Goal: Book appointment/travel/reservation

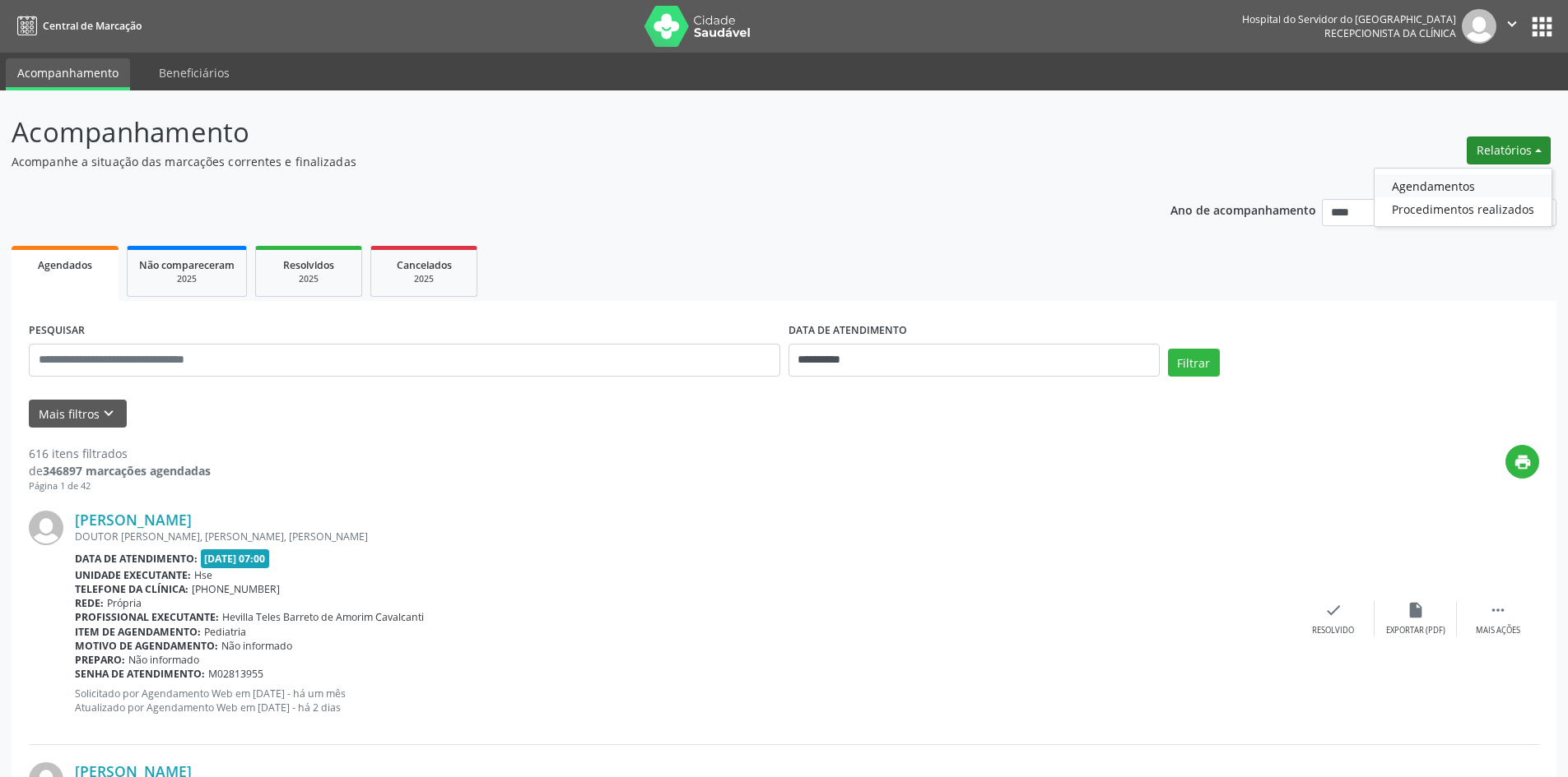
click at [1433, 186] on link "Agendamentos" at bounding box center [1463, 186] width 177 height 23
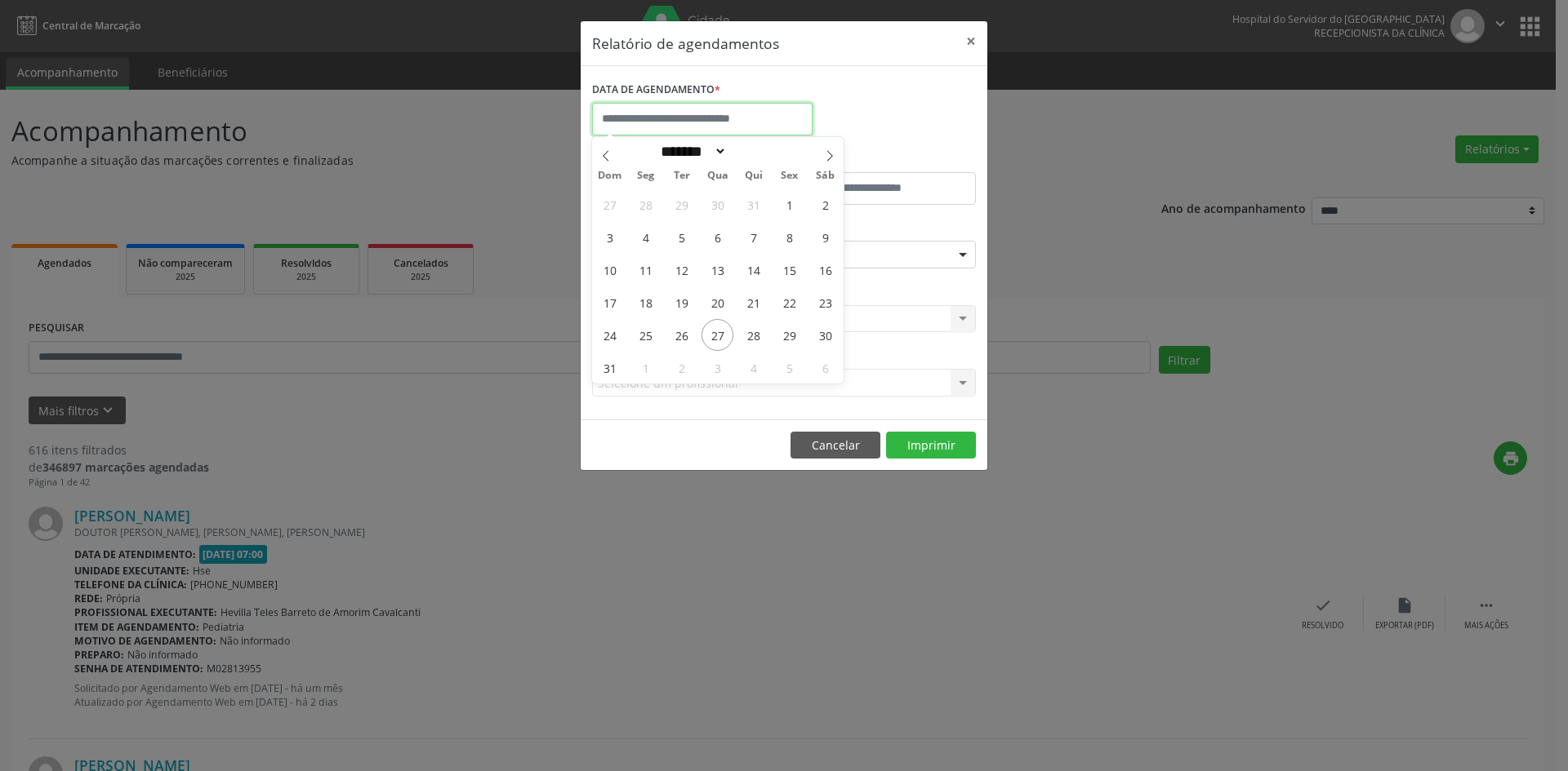
click at [775, 124] on input "text" at bounding box center [702, 119] width 220 height 32
click at [827, 156] on icon at bounding box center [829, 156] width 11 height 11
select select "*"
click at [642, 205] on span "1" at bounding box center [645, 205] width 31 height 31
type input "**********"
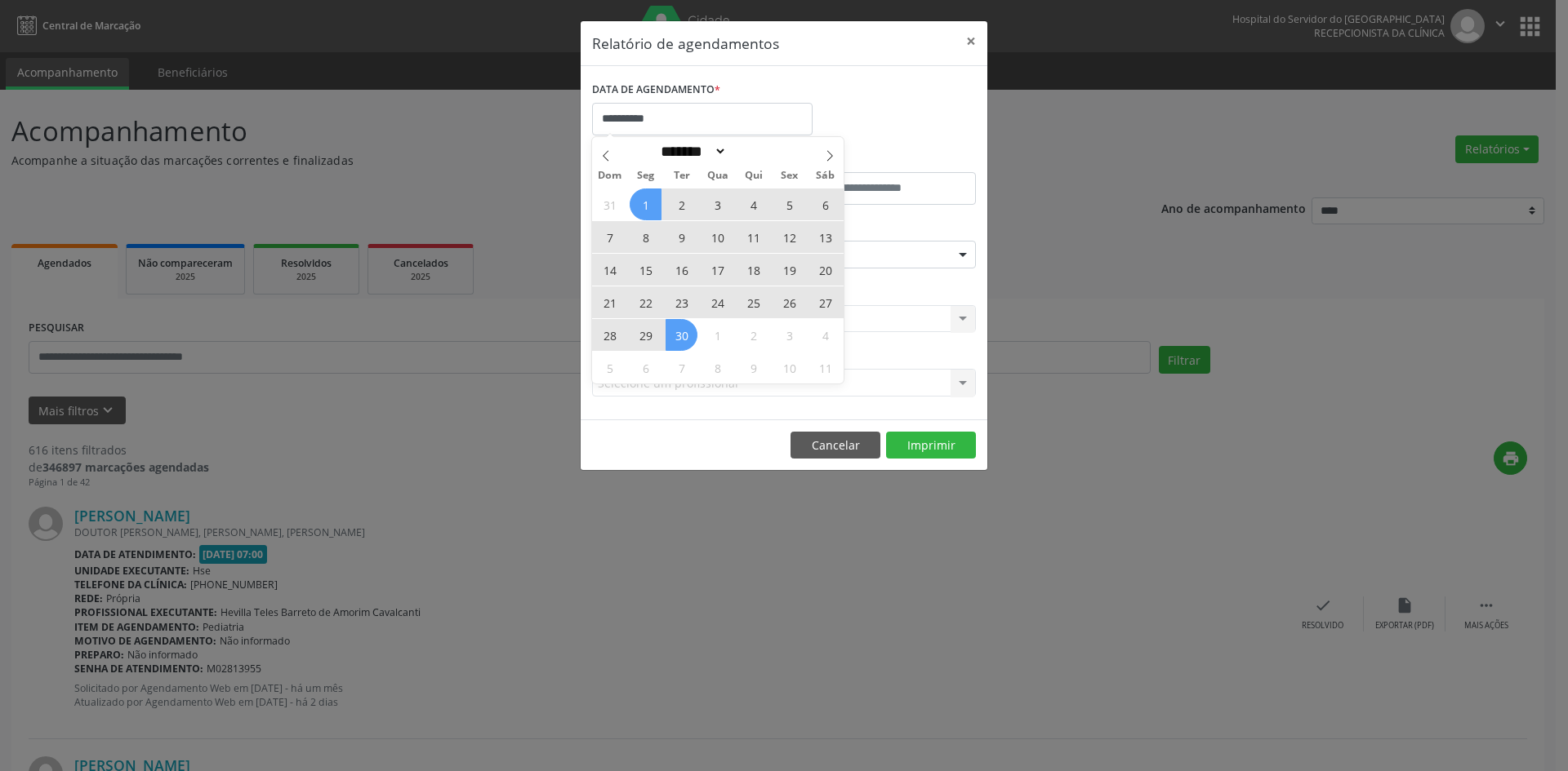
drag, startPoint x: 643, startPoint y: 205, endPoint x: 677, endPoint y: 327, distance: 126.6
click at [677, 327] on div "31 1 2 3 4 5 6 7 8 9 10 11 12 13 14 15 16 17 18 19 20 21 22 23 24 25 26 27 28 2…" at bounding box center [718, 286] width 252 height 196
click at [677, 327] on span "30" at bounding box center [681, 335] width 31 height 31
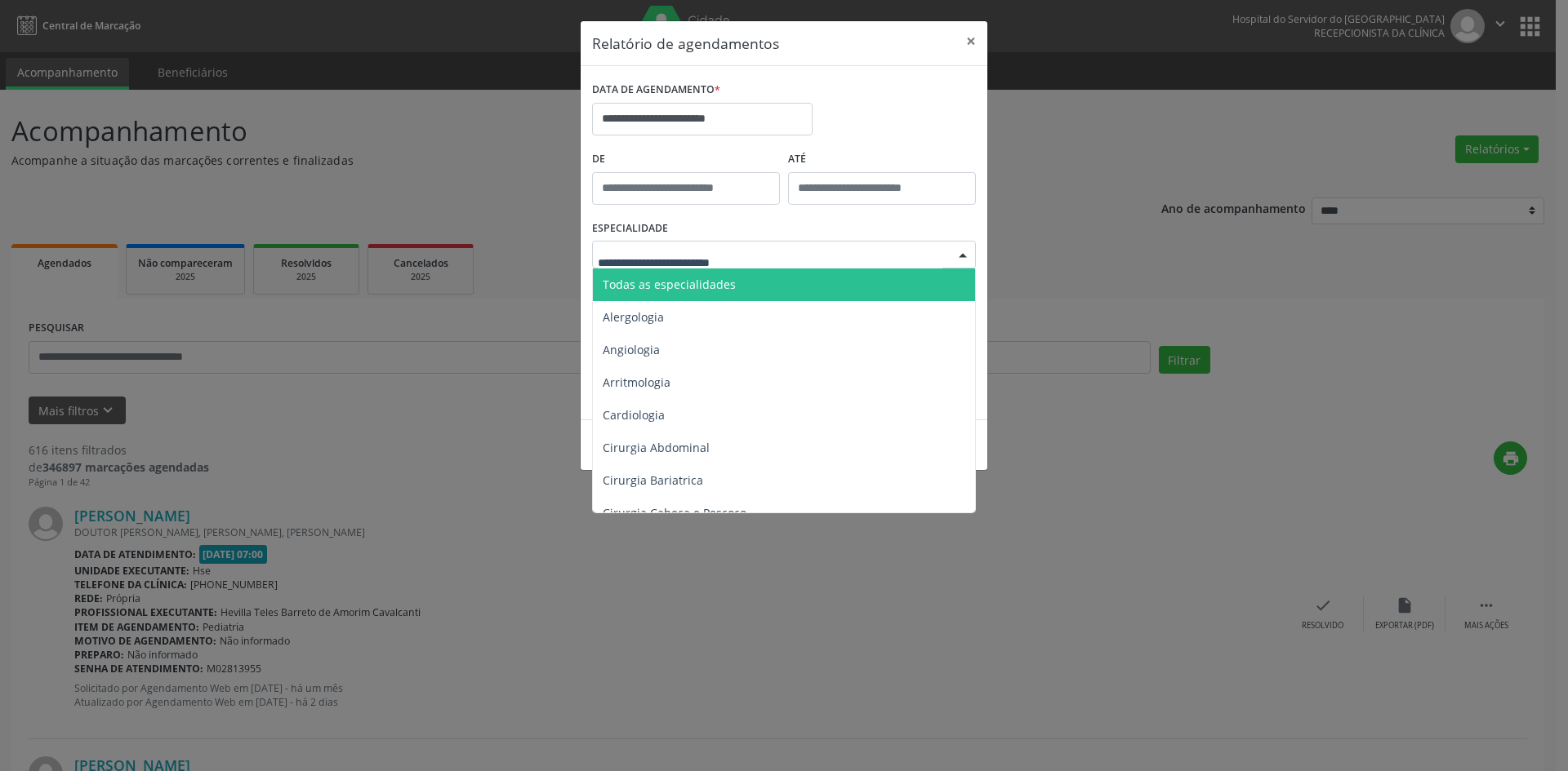
click at [772, 283] on span "Todas as especialidades" at bounding box center [785, 284] width 385 height 32
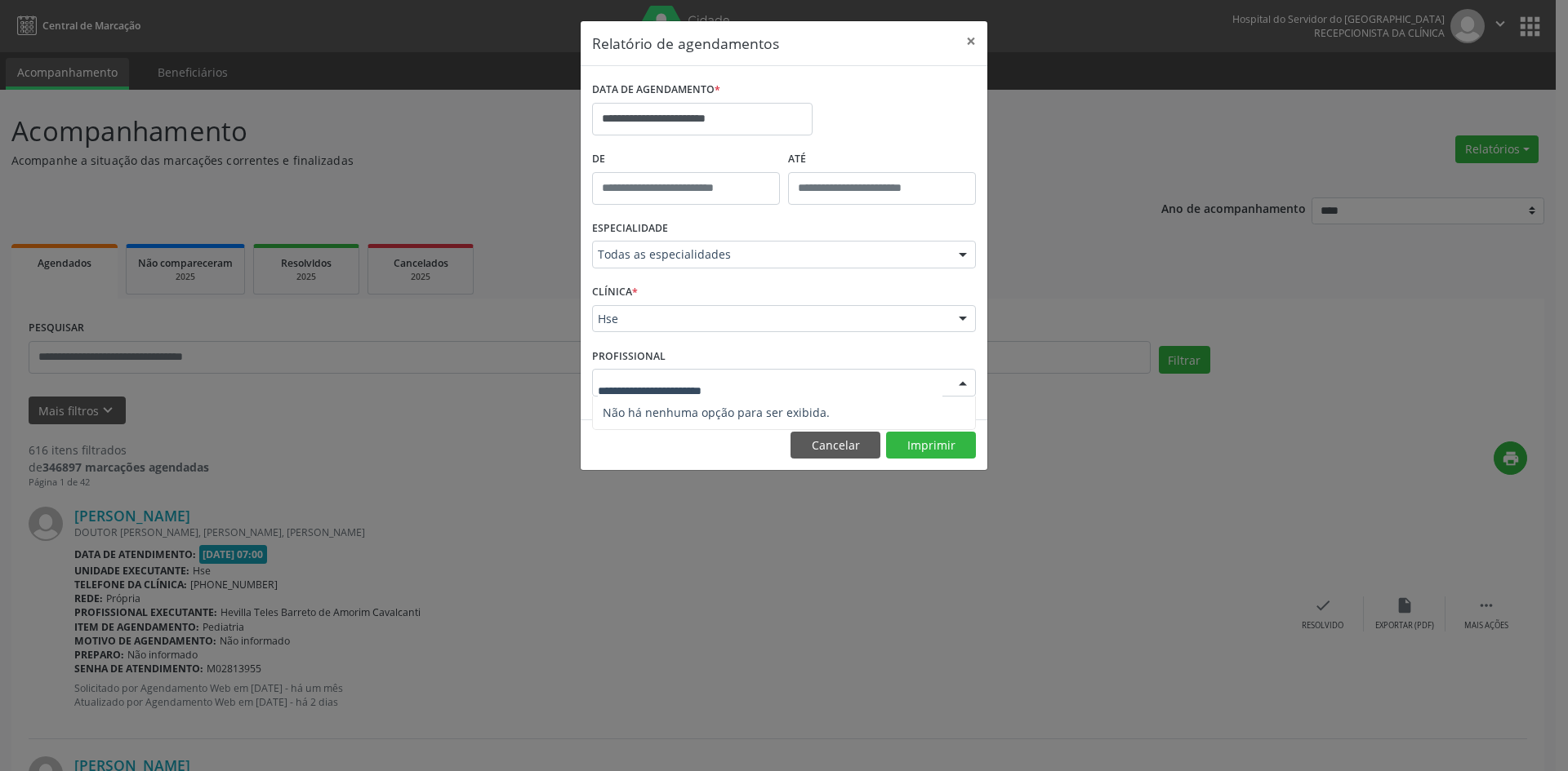
click at [966, 382] on div at bounding box center [963, 384] width 24 height 28
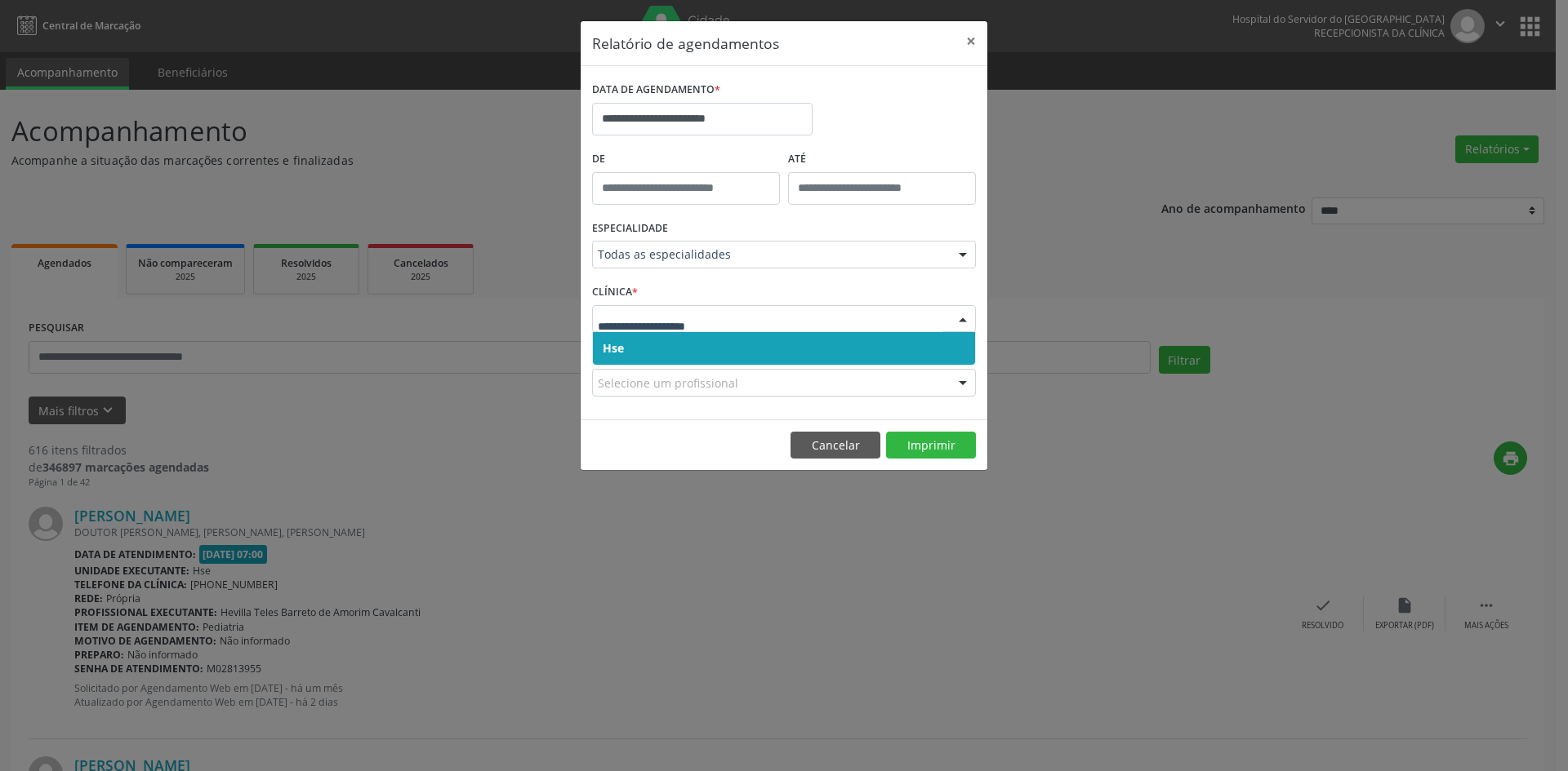
click at [866, 347] on span "Hse" at bounding box center [784, 348] width 382 height 32
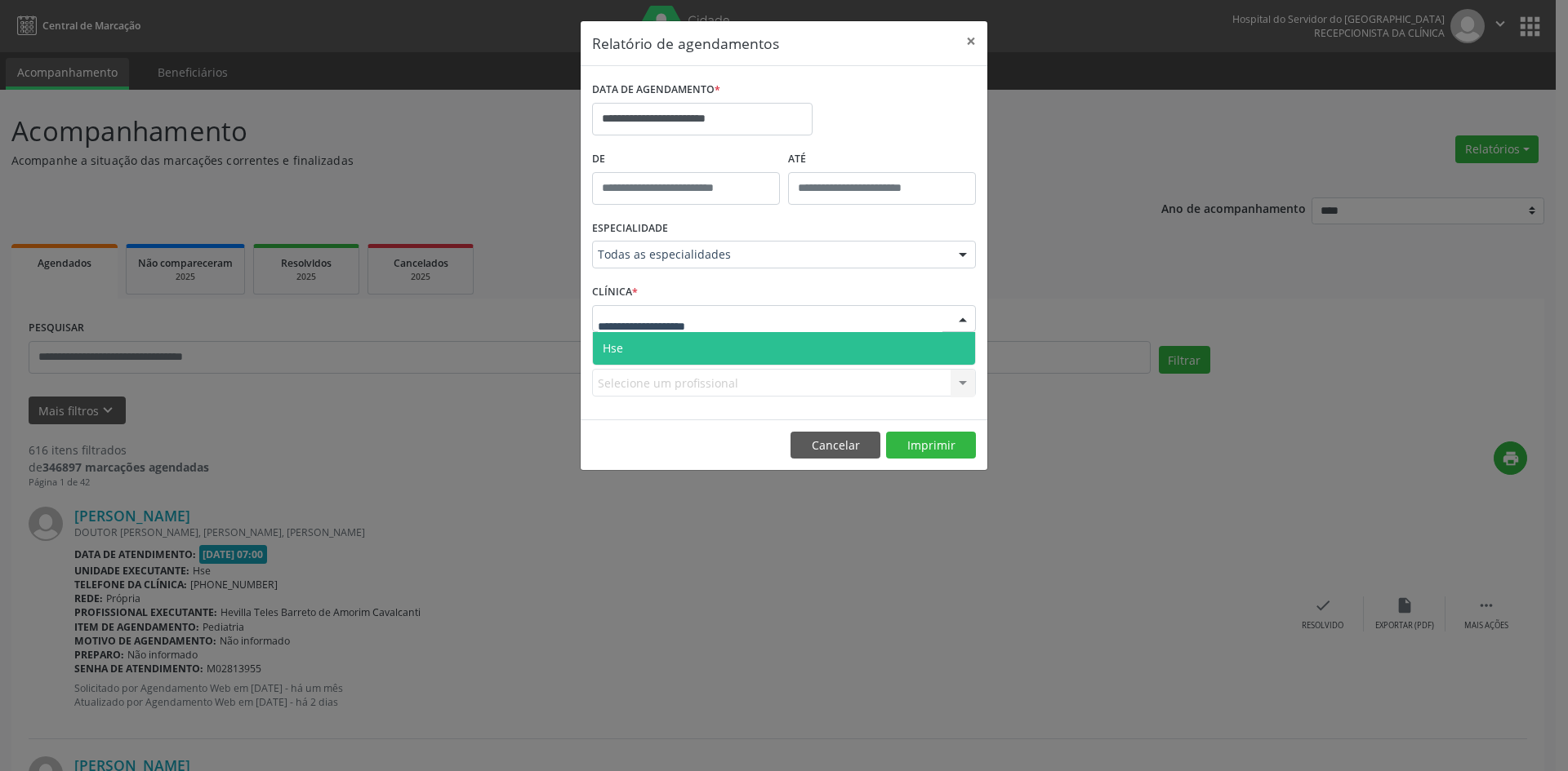
click at [866, 317] on div at bounding box center [784, 319] width 384 height 28
click at [865, 349] on span "Hse" at bounding box center [784, 348] width 382 height 32
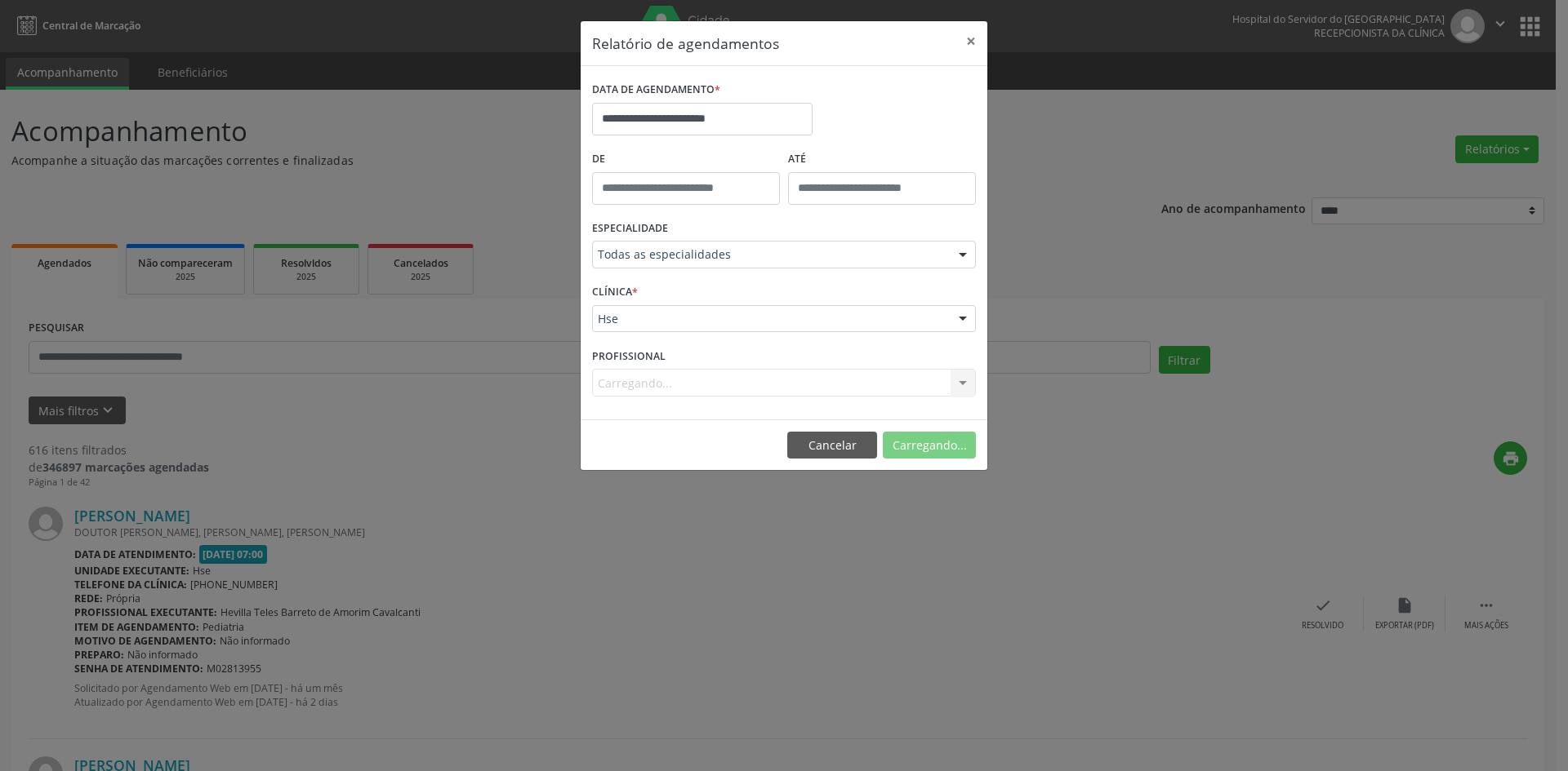
click at [962, 382] on div "Carregando... Nenhum resultado encontrado para: " " Não há nenhuma opção para s…" at bounding box center [784, 383] width 384 height 28
click at [962, 382] on div at bounding box center [963, 384] width 24 height 28
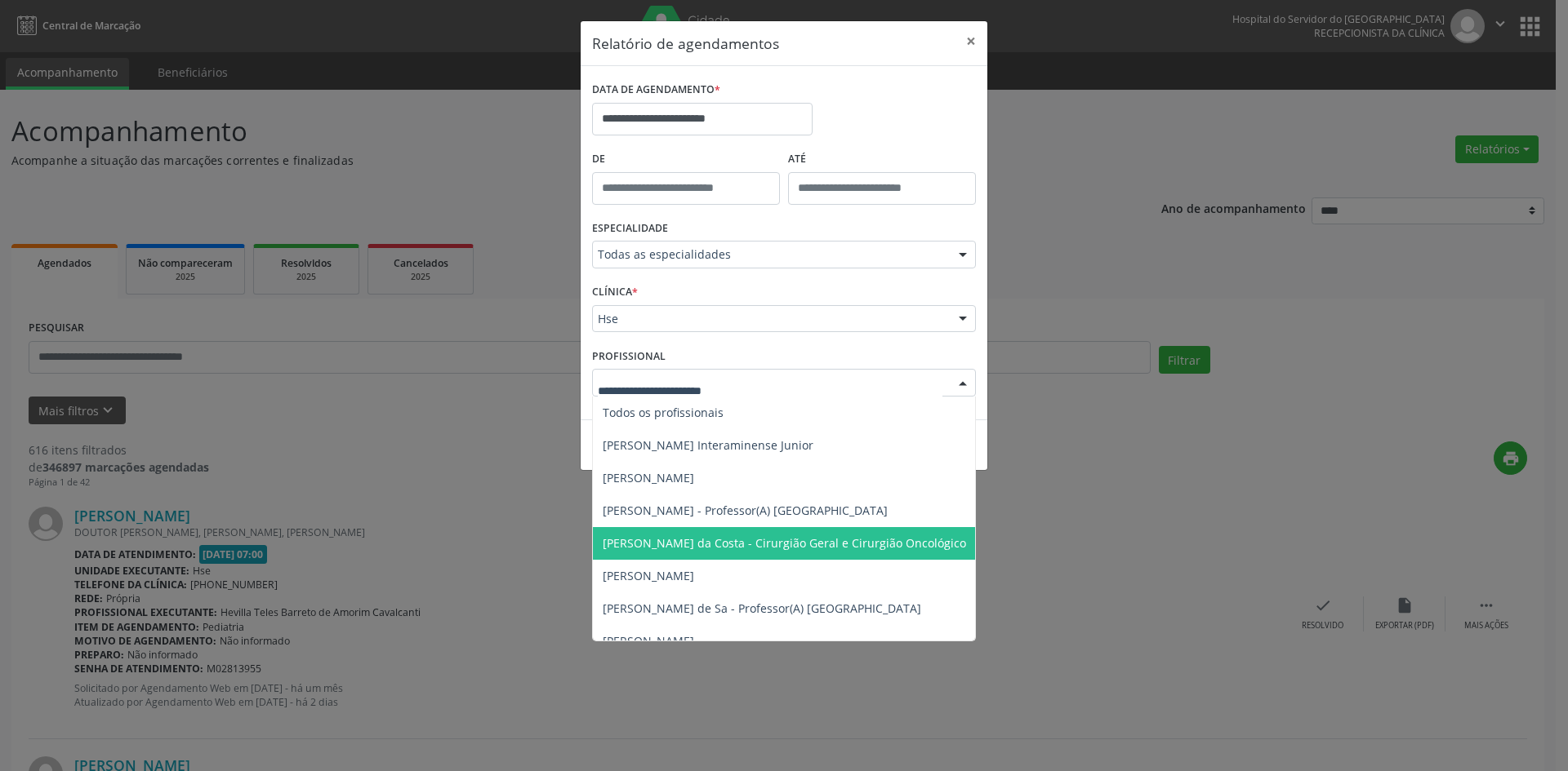
click at [692, 542] on span "[PERSON_NAME] da Costa - Cirurgião Geral e Cirurgião Oncológico" at bounding box center [784, 544] width 364 height 16
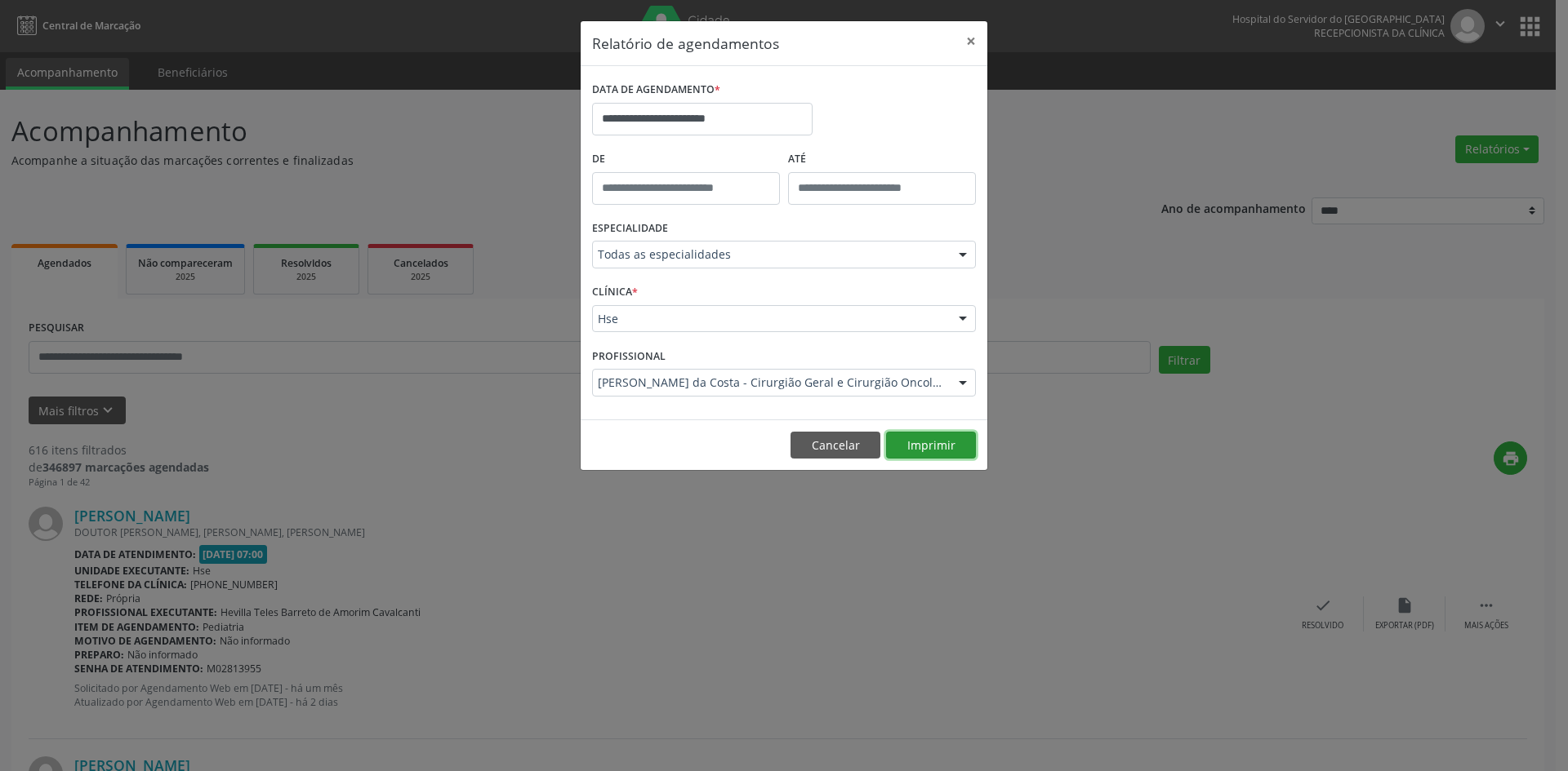
click at [926, 446] on button "Imprimir" at bounding box center [930, 446] width 90 height 28
